Goal: Task Accomplishment & Management: Use online tool/utility

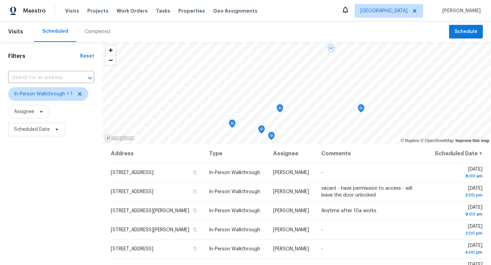
scroll to position [30, 0]
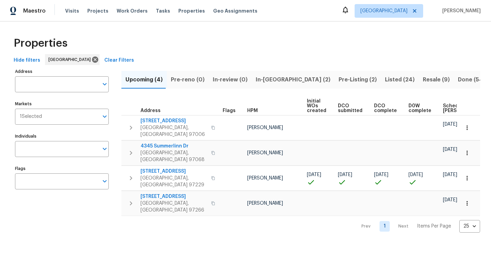
scroll to position [0, 64]
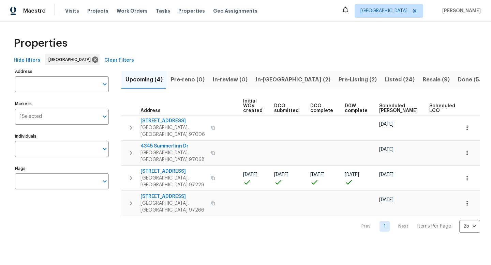
click at [423, 80] on span "Resale (9)" at bounding box center [436, 80] width 27 height 10
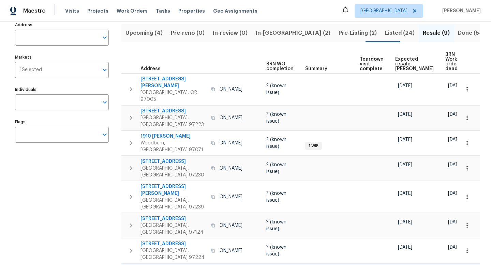
scroll to position [47, 0]
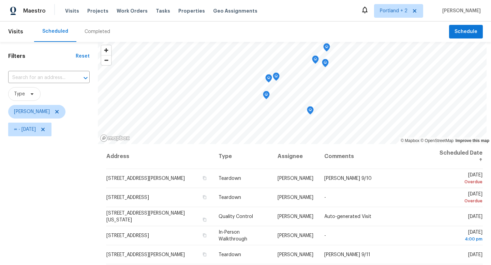
scroll to position [71, 0]
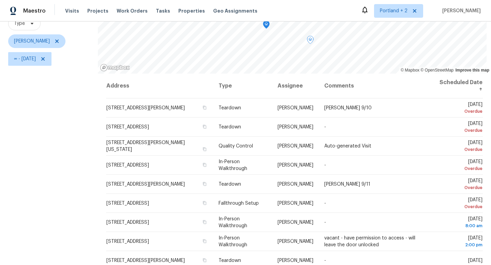
click at [62, 168] on div "Filters Reset ​ Type [PERSON_NAME] ∞ - [DATE]" at bounding box center [49, 128] width 98 height 315
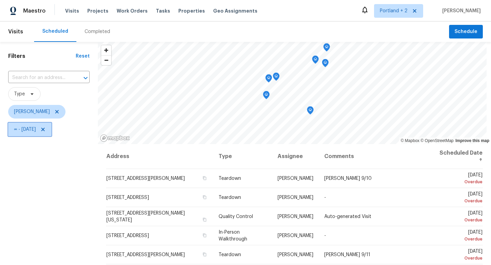
click at [46, 131] on icon at bounding box center [42, 129] width 5 height 5
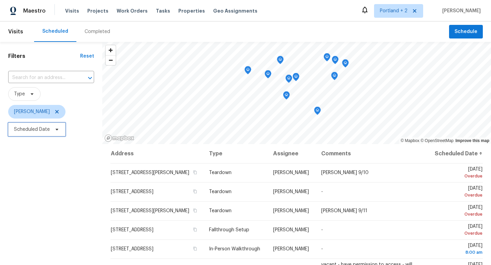
click at [56, 130] on icon at bounding box center [56, 129] width 5 height 5
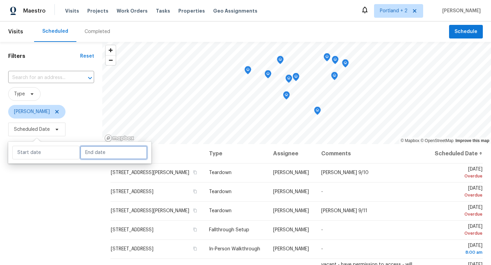
click at [88, 148] on input "text" at bounding box center [113, 153] width 67 height 14
select select "8"
select select "2025"
select select "9"
select select "2025"
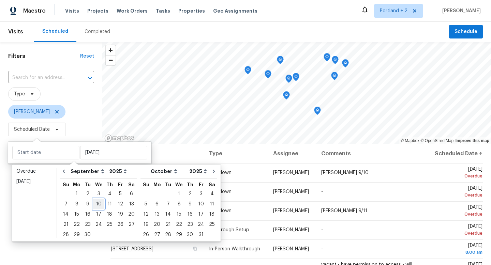
click at [98, 207] on div "10" at bounding box center [98, 205] width 11 height 10
type input "Wed, Sep 10"
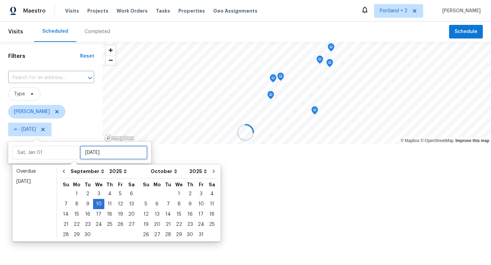
type input "Wed, Sep 10"
type input "Wed, Sep 24"
type input "Wed, Sep 10"
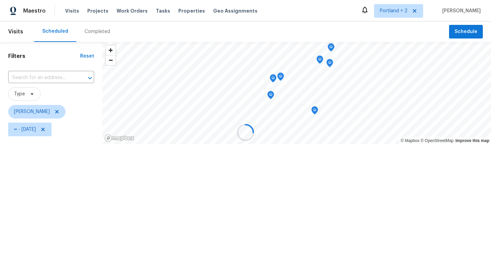
click at [81, 257] on div at bounding box center [245, 132] width 491 height 265
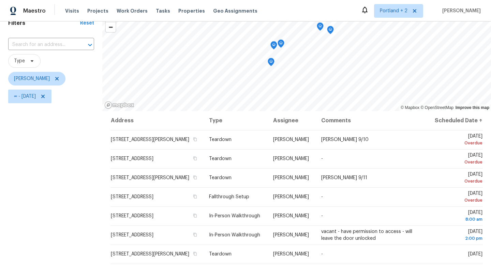
scroll to position [34, 0]
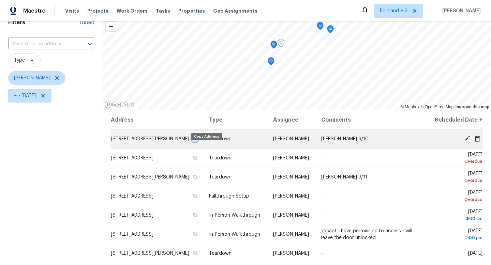
click at [197, 141] on icon "button" at bounding box center [195, 139] width 4 height 4
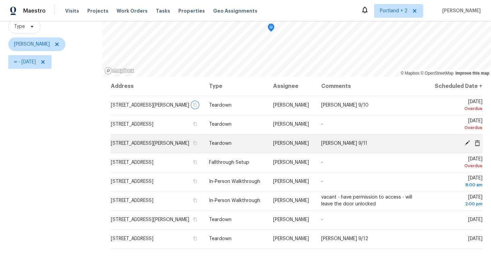
scroll to position [69, 0]
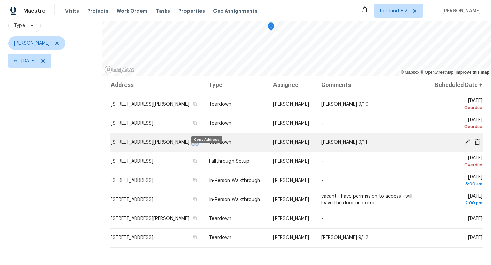
click at [197, 144] on icon "button" at bounding box center [195, 142] width 4 height 4
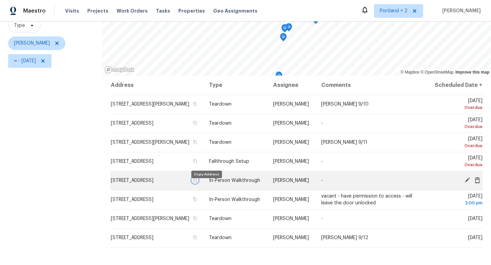
click at [197, 183] on icon "button" at bounding box center [195, 180] width 4 height 4
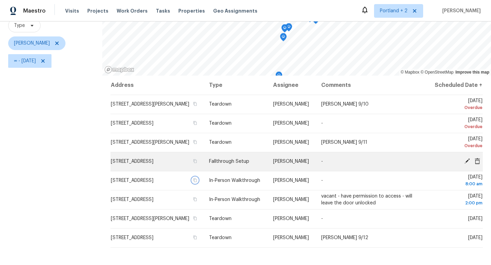
scroll to position [63, 0]
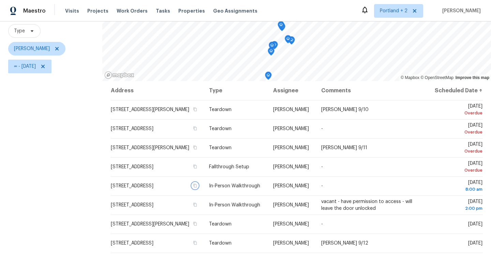
drag, startPoint x: 269, startPoint y: 43, endPoint x: 251, endPoint y: 59, distance: 24.4
click at [269, 50] on icon "Map marker" at bounding box center [272, 46] width 6 height 8
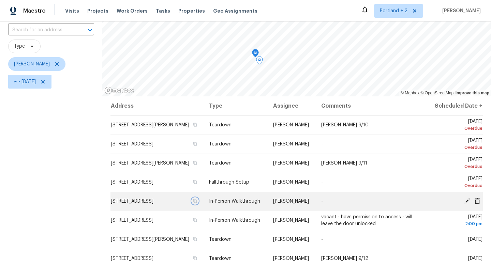
scroll to position [47, 0]
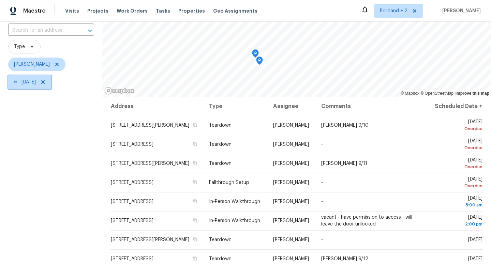
click at [45, 83] on icon at bounding box center [42, 82] width 3 height 3
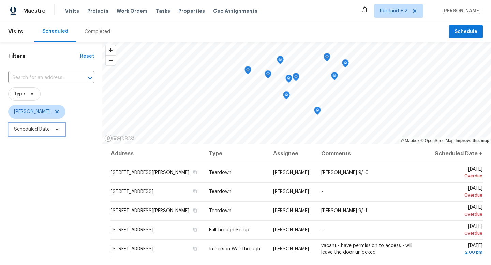
click at [58, 131] on icon at bounding box center [56, 129] width 5 height 5
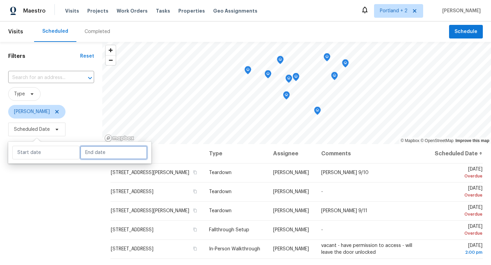
select select "8"
select select "2025"
select select "9"
select select "2025"
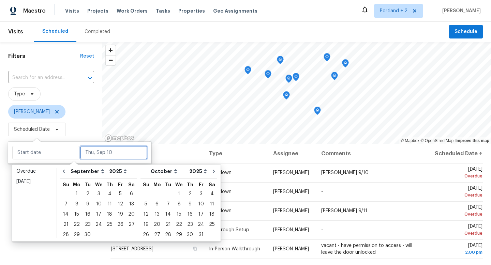
click at [89, 159] on input "text" at bounding box center [113, 153] width 67 height 14
type input "Tue, Sep 09"
click at [95, 207] on div "10" at bounding box center [98, 205] width 11 height 10
type input "Wed, Sep 10"
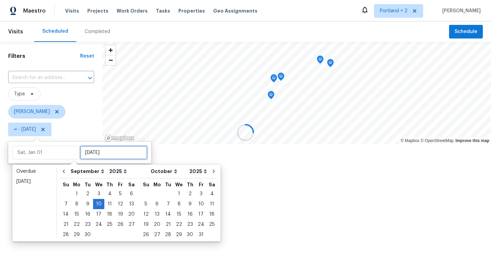
type input "Wed, Sep 10"
type input "Wed, Sep 24"
type input "Wed, Sep 10"
click at [90, 258] on div at bounding box center [245, 132] width 491 height 265
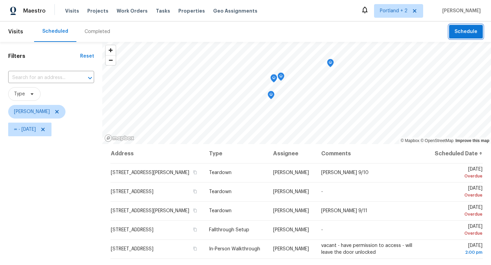
click at [472, 33] on span "Schedule" at bounding box center [466, 32] width 23 height 9
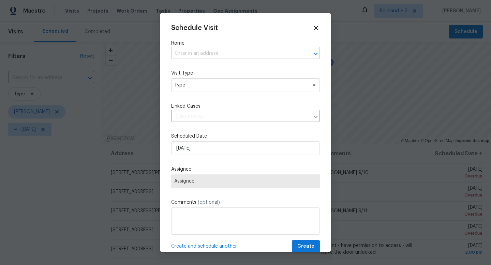
click at [202, 53] on input "text" at bounding box center [236, 53] width 130 height 11
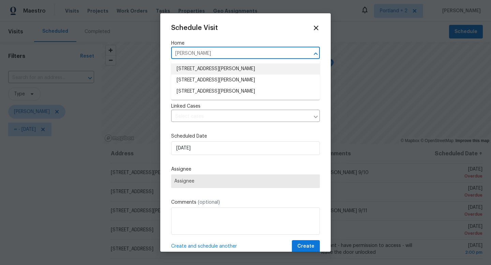
drag, startPoint x: 214, startPoint y: 53, endPoint x: 167, endPoint y: 52, distance: 47.1
click at [167, 52] on div "Schedule Visit Home sumner ​ Visit Type Type Linked Cases ​ Scheduled Date 9/10…" at bounding box center [245, 132] width 171 height 239
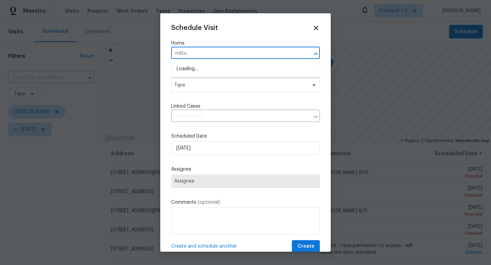
type input "milton"
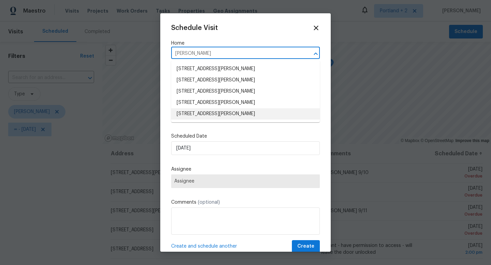
click at [217, 116] on li "[STREET_ADDRESS][PERSON_NAME]" at bounding box center [245, 114] width 149 height 11
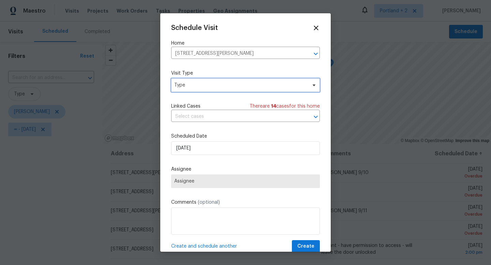
click at [204, 85] on span "Type" at bounding box center [240, 85] width 133 height 7
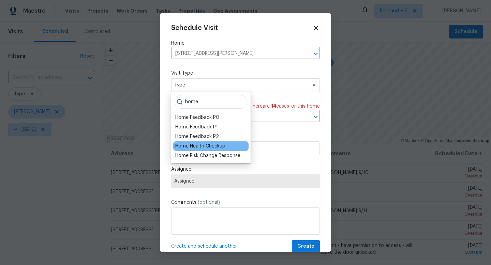
type input "home"
click at [214, 147] on div "Home Health Checkup" at bounding box center [200, 146] width 50 height 7
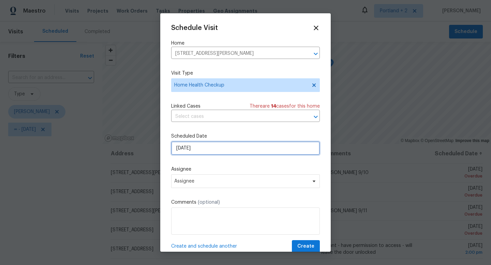
click at [215, 153] on input "9/10/2025" at bounding box center [245, 149] width 149 height 14
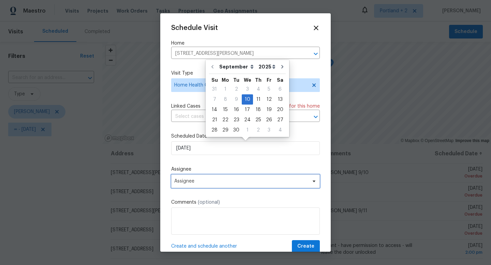
click at [217, 180] on span "Assignee" at bounding box center [241, 181] width 134 height 5
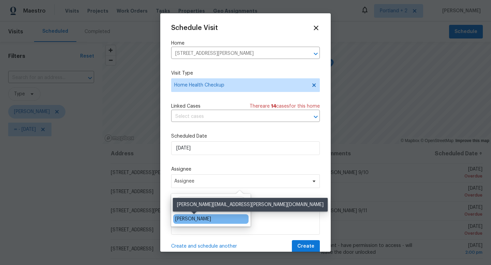
type input "kare"
click at [211, 221] on div "[PERSON_NAME]" at bounding box center [193, 219] width 36 height 7
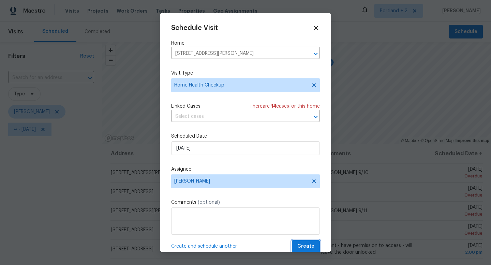
click at [305, 242] on button "Create" at bounding box center [306, 247] width 28 height 13
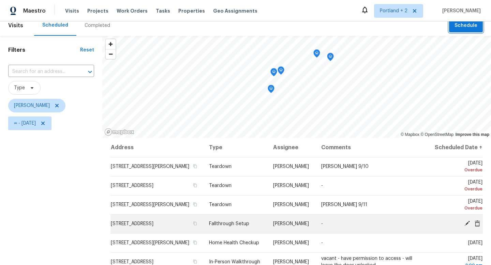
scroll to position [11, 0]
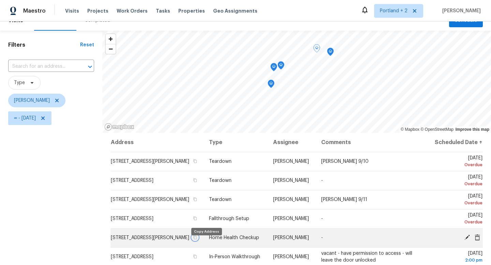
click at [197, 240] on icon "button" at bounding box center [195, 238] width 4 height 4
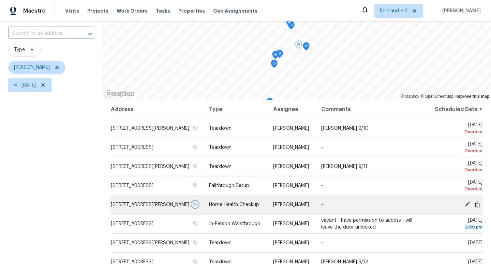
scroll to position [61, 0]
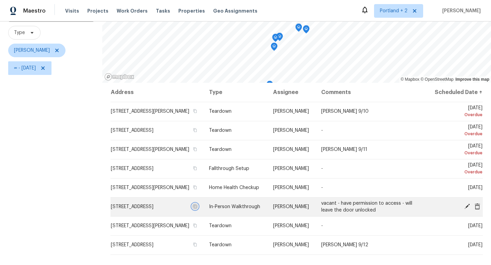
click at [197, 209] on icon "button" at bounding box center [195, 207] width 4 height 4
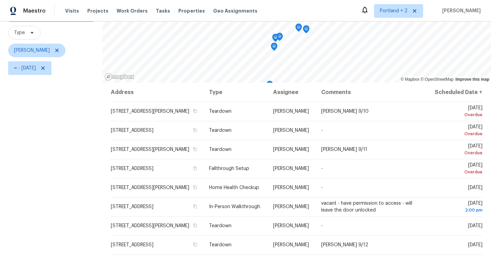
click at [52, 147] on div "Filters Reset ​ Type Karen Mattingley ∞ - Wed, Sep 10" at bounding box center [51, 138] width 102 height 315
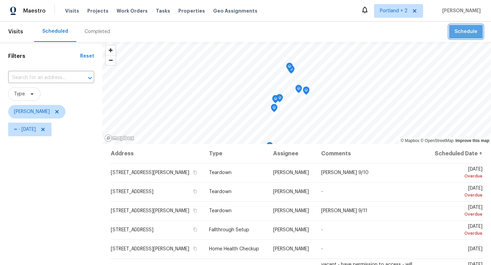
click at [469, 37] on button "Schedule" at bounding box center [466, 32] width 34 height 14
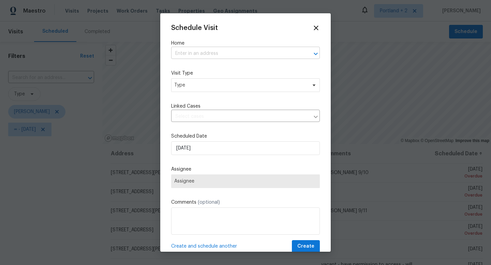
click at [279, 51] on input "text" at bounding box center [236, 53] width 130 height 11
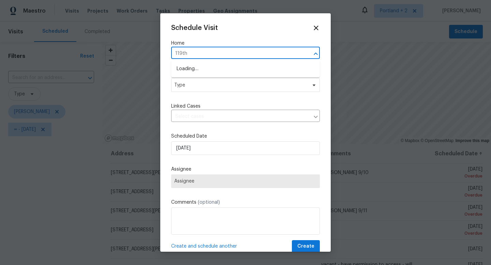
type input "119th"
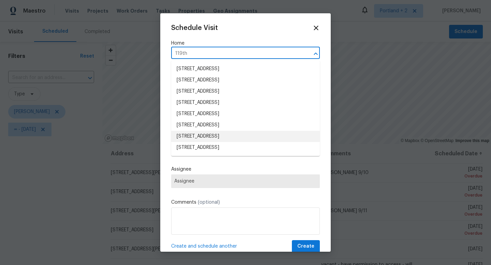
click at [263, 134] on li "1602 NW 119th St, Vancouver, WA 98685" at bounding box center [245, 136] width 149 height 11
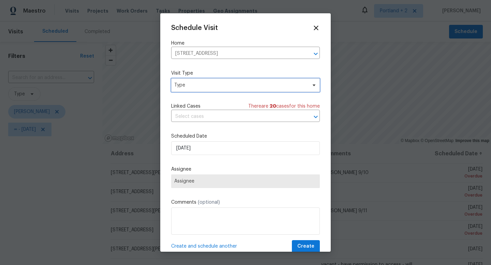
click at [212, 87] on span "Type" at bounding box center [240, 85] width 133 height 7
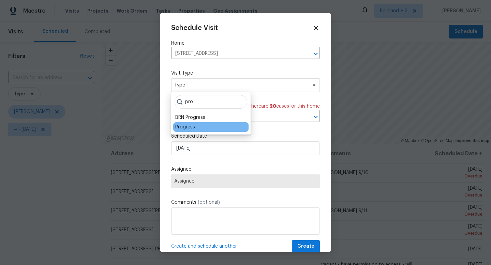
type input "pro"
click at [187, 125] on div "Progress" at bounding box center [185, 127] width 20 height 7
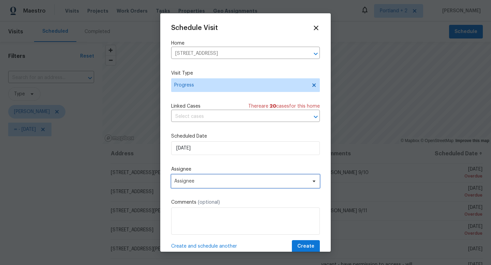
click at [202, 183] on span "Assignee" at bounding box center [241, 181] width 134 height 5
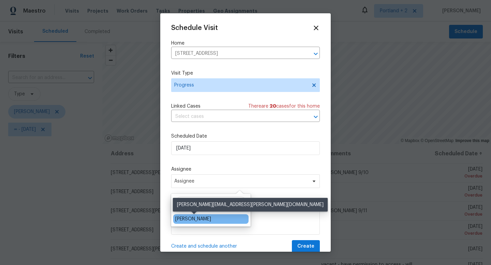
type input "kare"
click at [197, 219] on div "[PERSON_NAME]" at bounding box center [193, 219] width 36 height 7
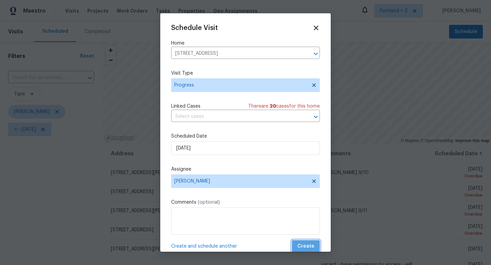
click at [313, 244] on span "Create" at bounding box center [306, 247] width 17 height 9
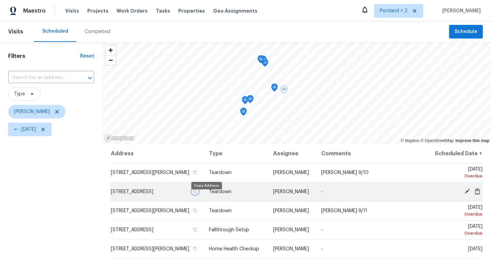
click at [197, 194] on icon "button" at bounding box center [195, 192] width 4 height 4
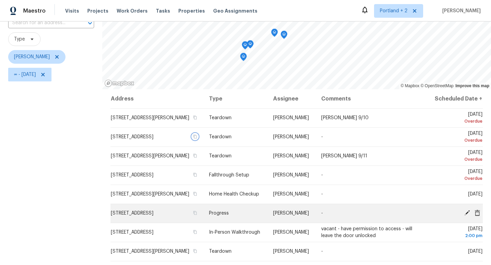
scroll to position [59, 0]
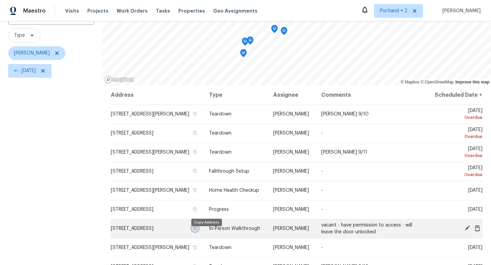
click at [197, 231] on icon "button" at bounding box center [195, 229] width 4 height 4
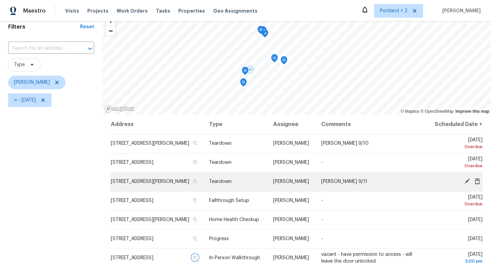
scroll to position [22, 0]
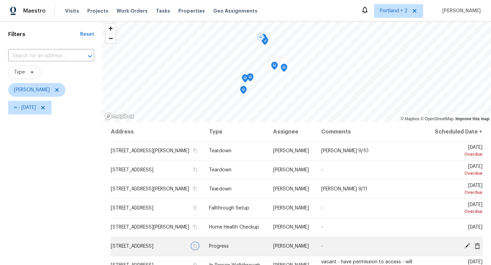
click at [197, 248] on icon "button" at bounding box center [195, 247] width 3 height 4
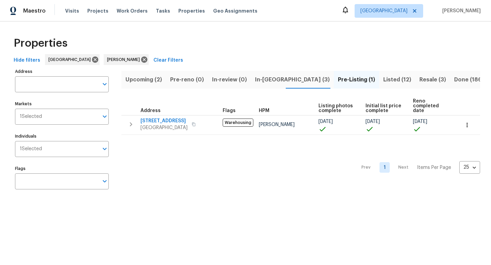
click at [269, 81] on span "In-reno (3)" at bounding box center [292, 80] width 75 height 10
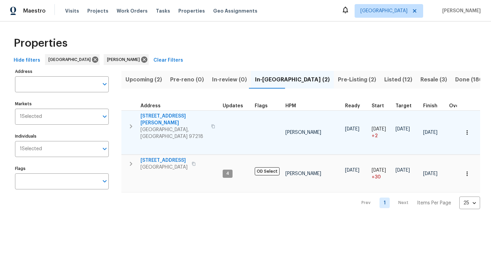
click at [211, 125] on icon "button" at bounding box center [213, 127] width 4 height 4
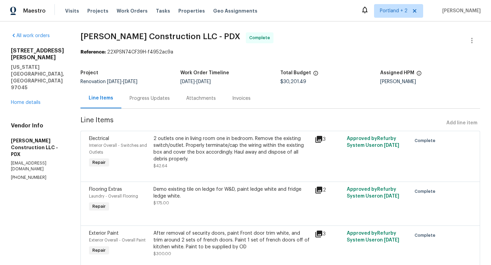
click at [88, 14] on div "Visits Projects Work Orders Tasks Properties Geo Assignments" at bounding box center [165, 11] width 201 height 14
click at [91, 11] on span "Projects" at bounding box center [97, 11] width 21 height 7
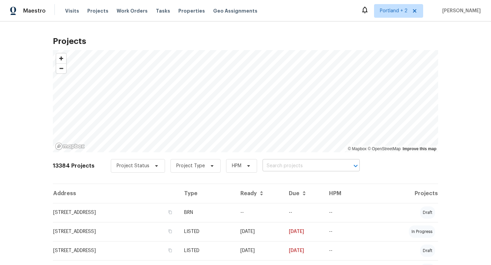
click at [270, 163] on input "text" at bounding box center [302, 166] width 78 height 11
type input "[PERSON_NAME]"
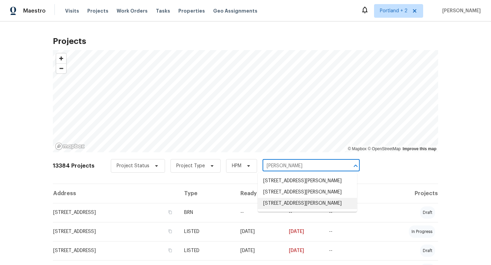
click at [287, 205] on li "[STREET_ADDRESS][PERSON_NAME]" at bounding box center [307, 203] width 99 height 11
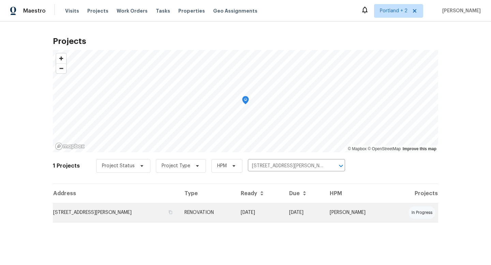
click at [115, 214] on td "[STREET_ADDRESS][PERSON_NAME]" at bounding box center [116, 212] width 126 height 19
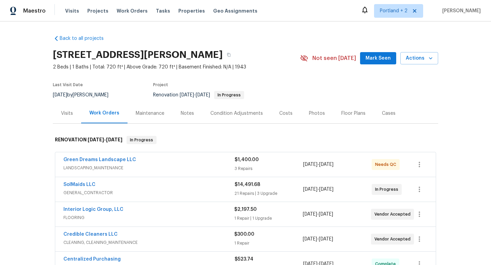
click at [69, 114] on div "Visits" at bounding box center [67, 113] width 12 height 7
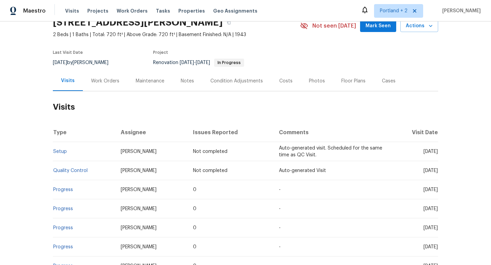
scroll to position [36, 0]
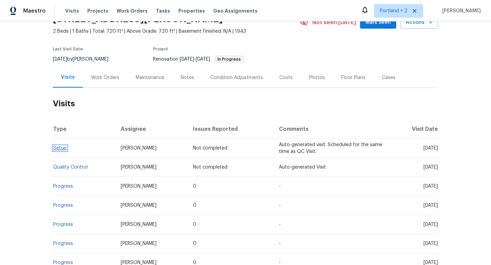
click at [62, 148] on link "Setup" at bounding box center [60, 148] width 14 height 5
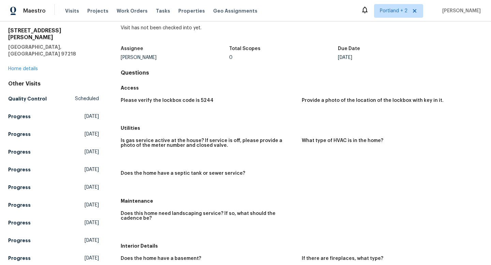
scroll to position [25, 0]
